Goal: Information Seeking & Learning: Learn about a topic

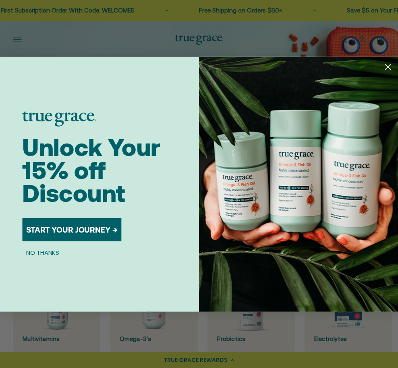
click at [331, 66] on circle "Close dialog" at bounding box center [387, 66] width 13 height 13
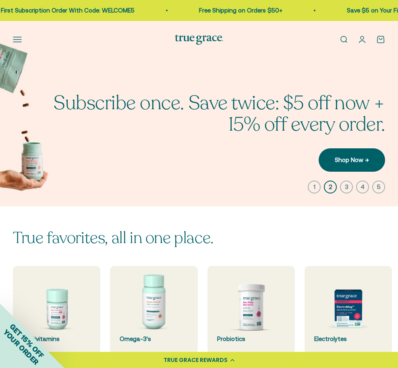
click at [17, 41] on button "Open navigation menu" at bounding box center [17, 39] width 9 height 9
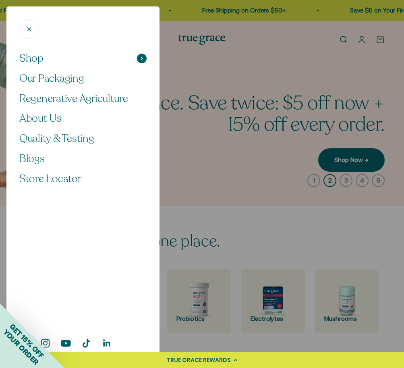
click at [140, 56] on span at bounding box center [142, 59] width 10 height 10
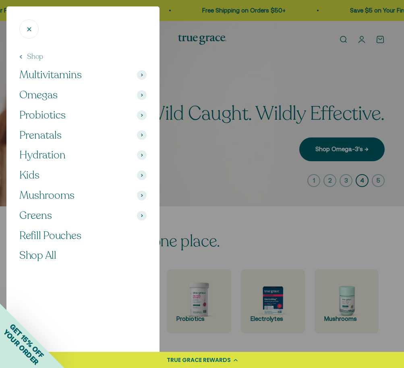
click at [51, 113] on span "Probiotics" at bounding box center [42, 115] width 46 height 14
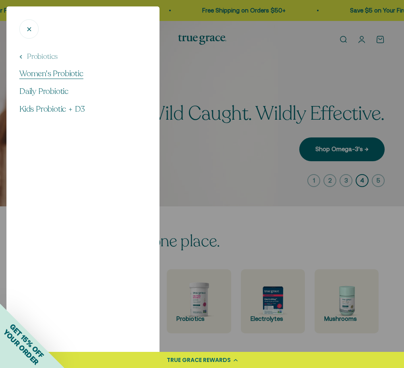
click at [51, 73] on span "Women's Probiotic" at bounding box center [51, 73] width 64 height 11
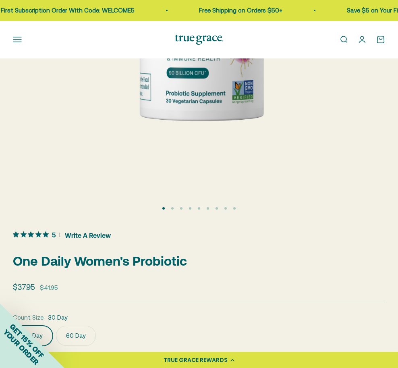
scroll to position [259, 0]
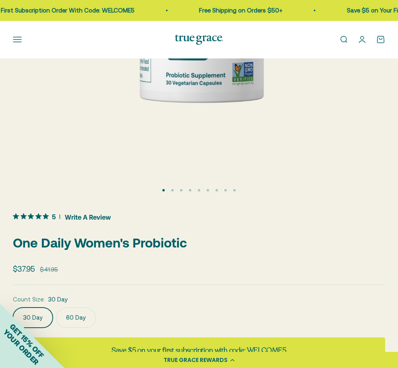
click at [174, 189] on button "Go to item 2" at bounding box center [172, 190] width 2 height 2
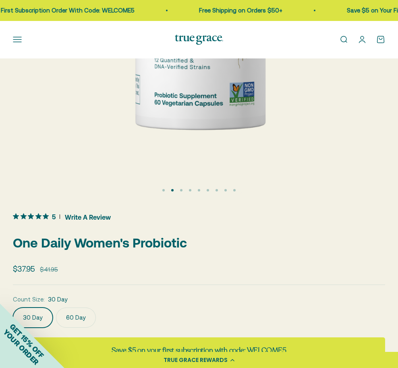
click at [181, 190] on button "Go to item 3" at bounding box center [181, 190] width 2 height 2
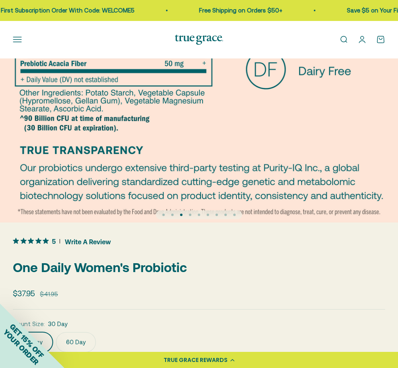
scroll to position [239, 0]
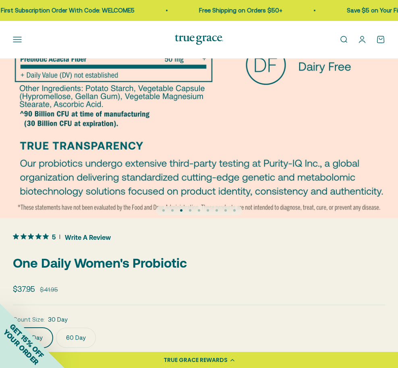
click at [191, 209] on button "Go to item 4" at bounding box center [190, 210] width 2 height 2
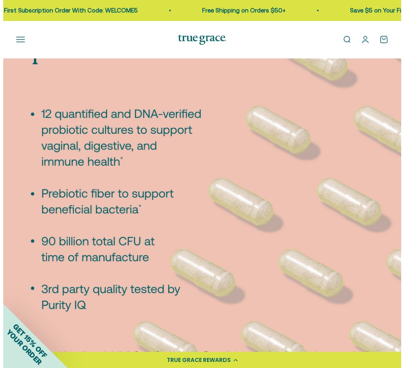
scroll to position [94, 0]
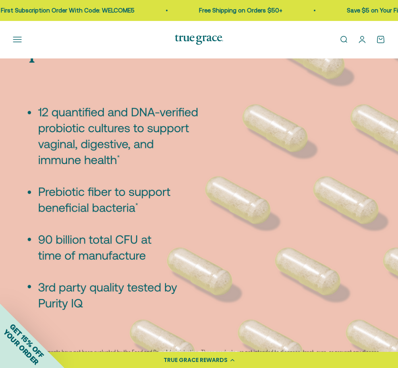
click at [16, 35] on button "Open navigation menu" at bounding box center [17, 39] width 9 height 9
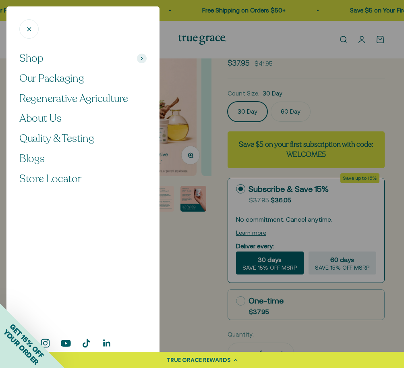
scroll to position [0, 591]
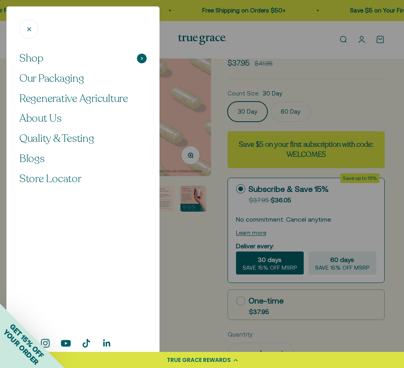
click at [141, 60] on span at bounding box center [142, 59] width 10 height 10
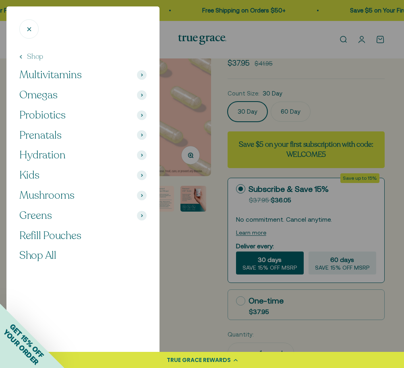
click at [143, 115] on span at bounding box center [142, 115] width 10 height 10
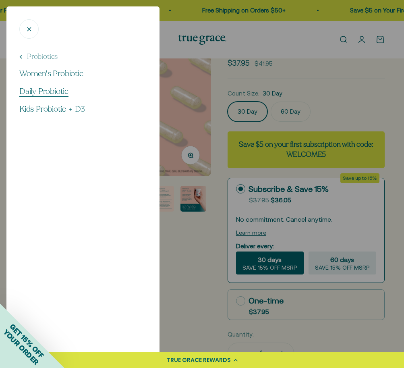
click at [54, 91] on span "Daily Probiotic" at bounding box center [43, 91] width 49 height 11
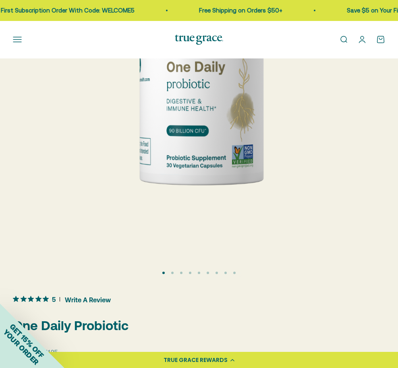
scroll to position [250, 0]
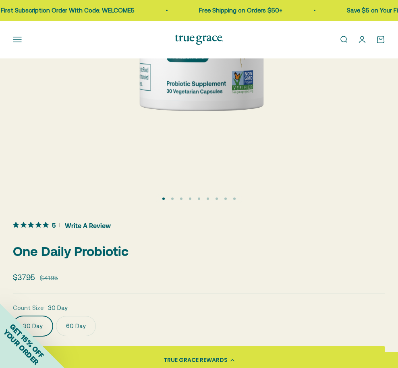
click at [183, 198] on button "Go to item 3" at bounding box center [181, 198] width 2 height 2
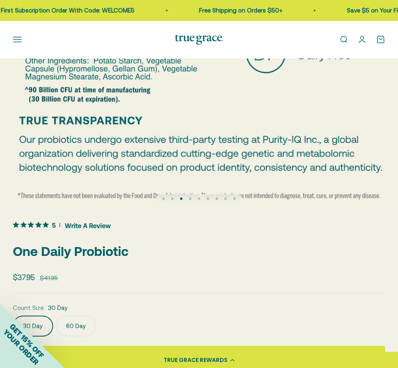
click at [189, 199] on button "Go to item 4" at bounding box center [190, 198] width 2 height 2
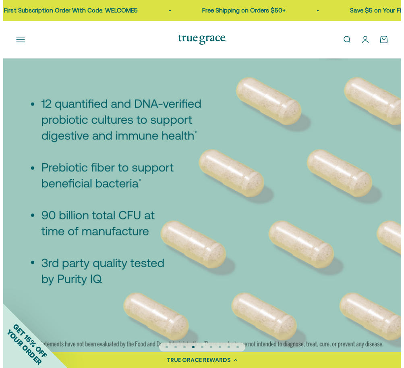
scroll to position [114, 0]
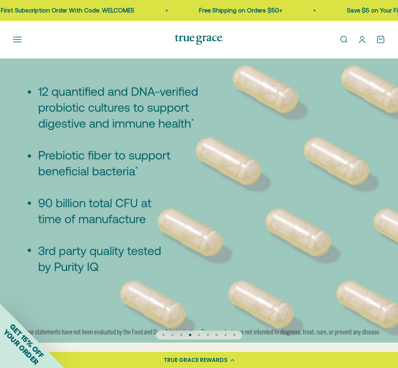
click at [18, 41] on button "Open navigation menu" at bounding box center [17, 39] width 9 height 9
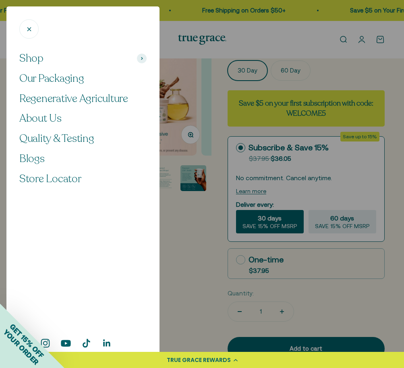
scroll to position [0, 591]
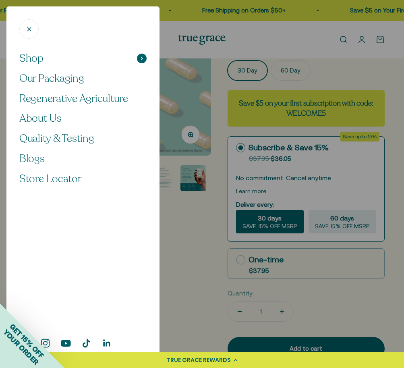
click at [145, 58] on span at bounding box center [142, 59] width 10 height 10
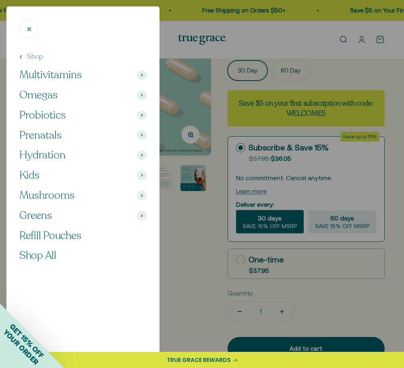
click at [139, 113] on span at bounding box center [142, 115] width 10 height 10
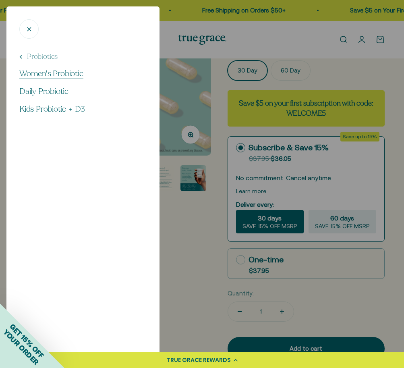
click at [56, 70] on span "Women's Probiotic" at bounding box center [51, 73] width 64 height 11
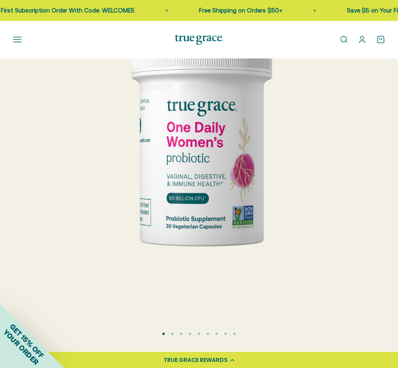
scroll to position [118, 0]
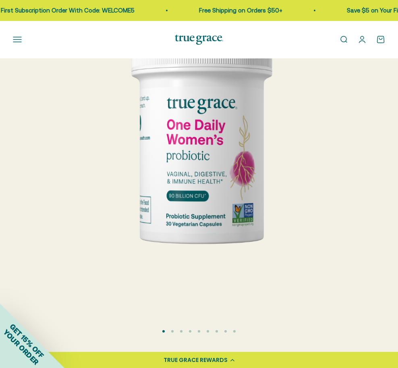
click at [199, 331] on button "Go to item 5" at bounding box center [199, 331] width 2 height 2
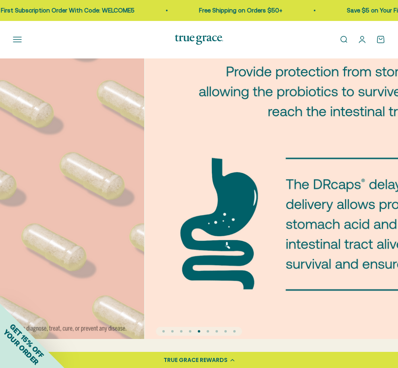
scroll to position [0, 1596]
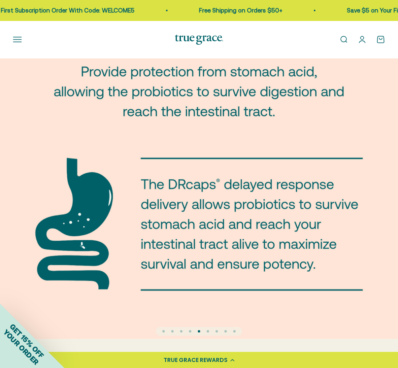
click at [191, 332] on button "Go to item 4" at bounding box center [190, 331] width 2 height 2
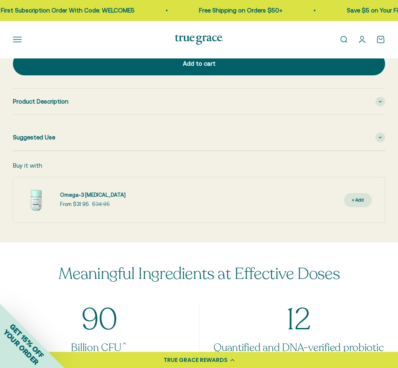
scroll to position [636, 0]
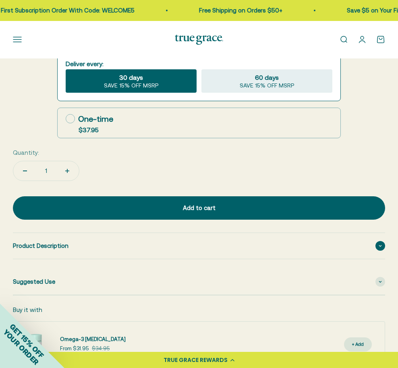
click at [380, 245] on span at bounding box center [381, 246] width 10 height 10
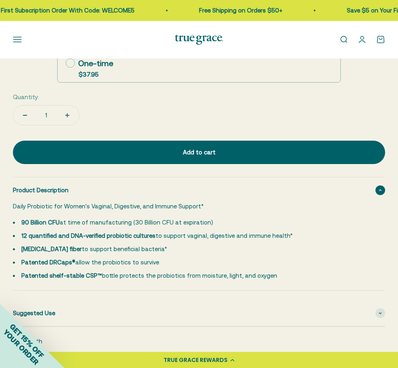
scroll to position [756, 0]
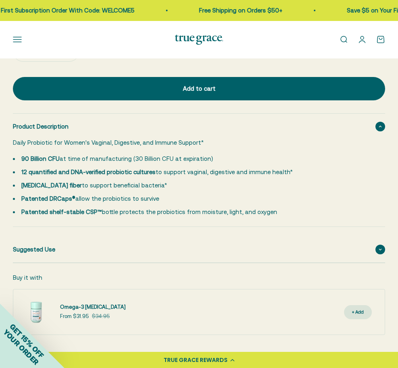
click at [379, 248] on icon at bounding box center [380, 249] width 3 height 2
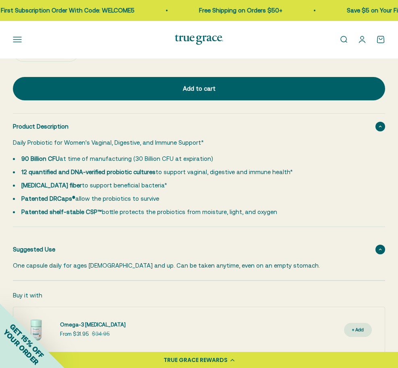
click at [379, 248] on icon at bounding box center [380, 249] width 3 height 2
